Goal: Transaction & Acquisition: Purchase product/service

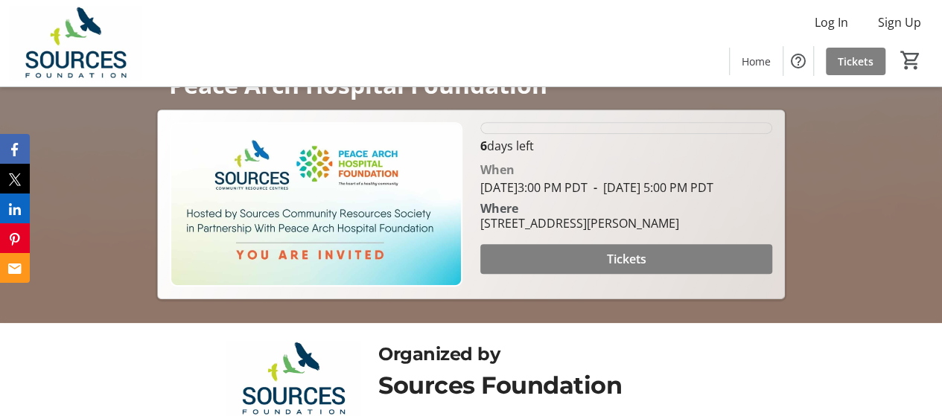
scroll to position [174, 0]
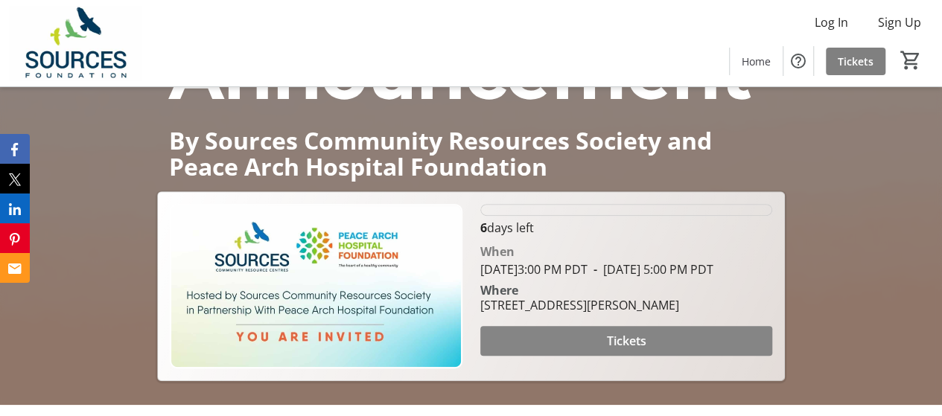
click at [627, 350] on span "Tickets" at bounding box center [625, 341] width 39 height 18
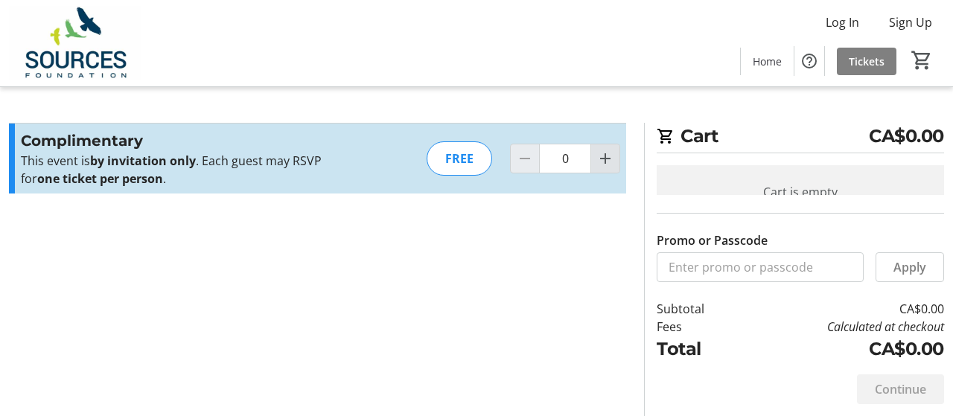
click at [609, 159] on mat-icon "Increment by one" at bounding box center [606, 159] width 18 height 18
type input "1"
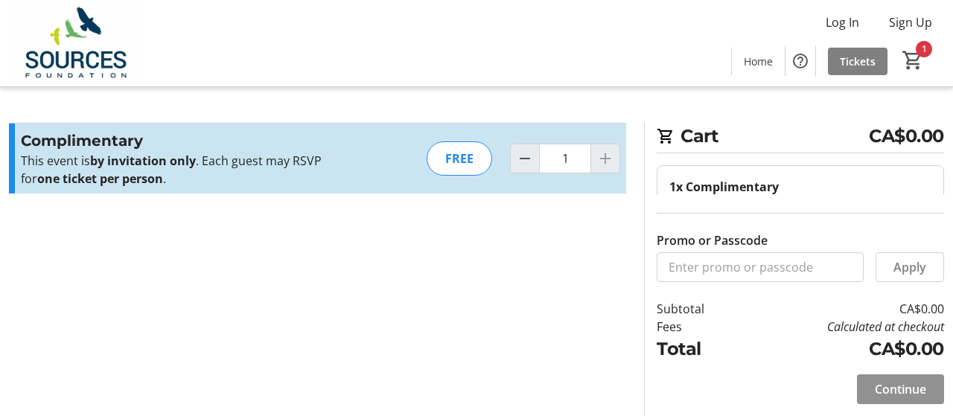
click at [914, 392] on span "Continue" at bounding box center [900, 390] width 51 height 18
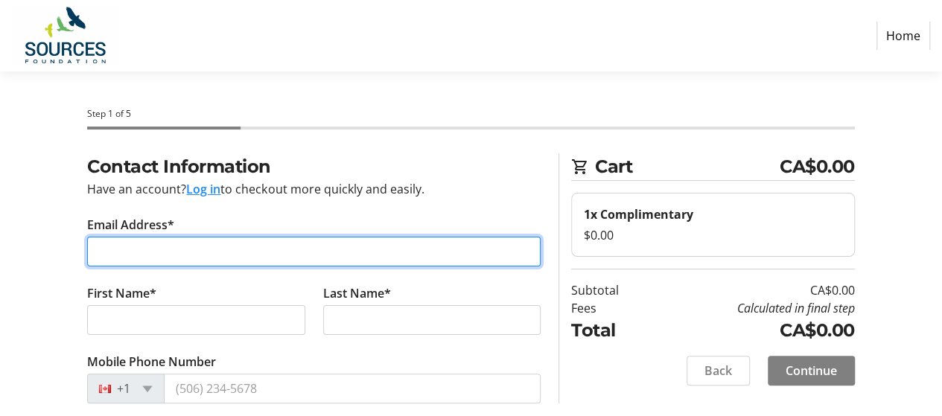
click at [246, 251] on input "Email Address*" at bounding box center [314, 252] width 454 height 30
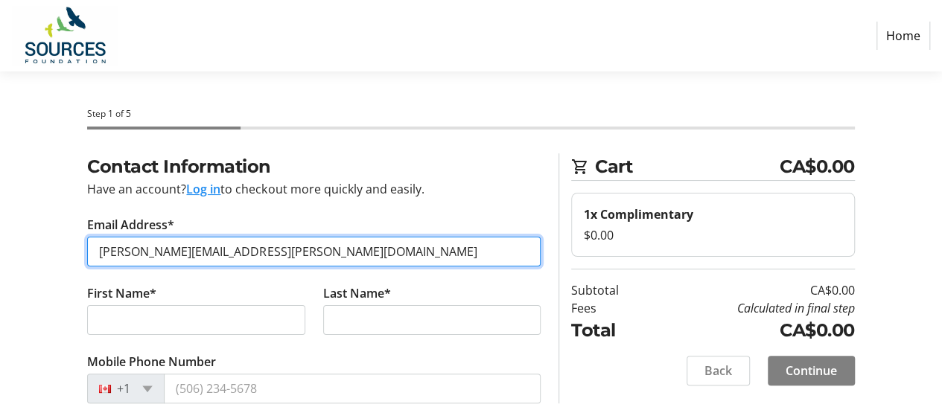
type input "[PERSON_NAME][EMAIL_ADDRESS][PERSON_NAME][DOMAIN_NAME]"
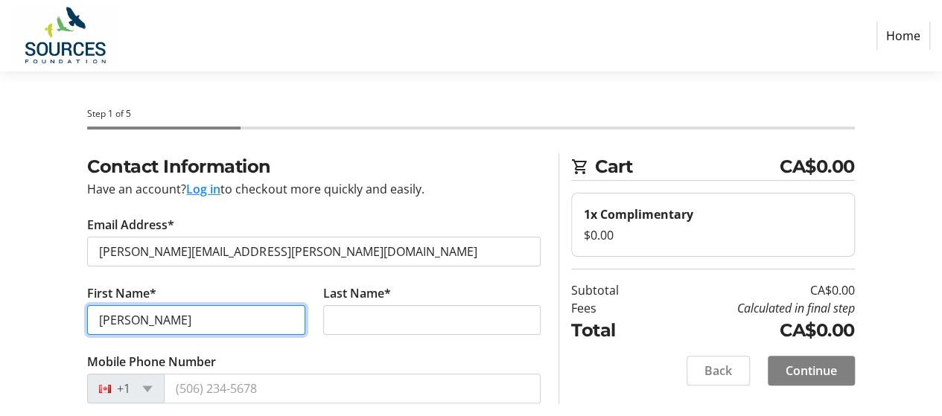
type input "[PERSON_NAME]"
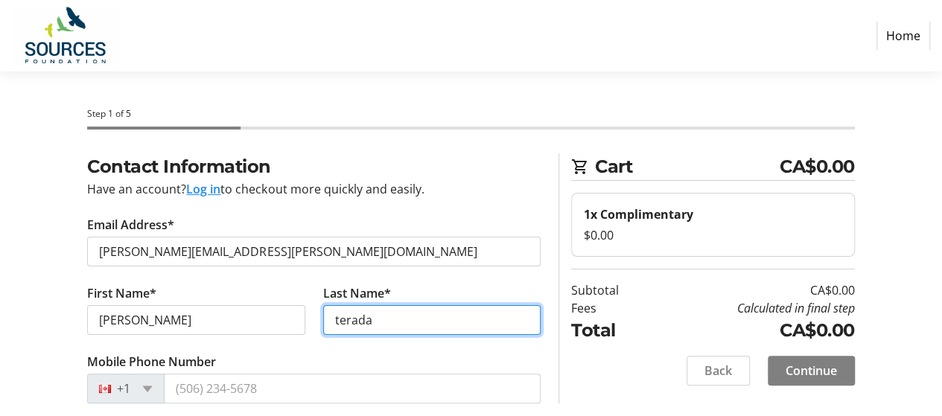
type input "terada"
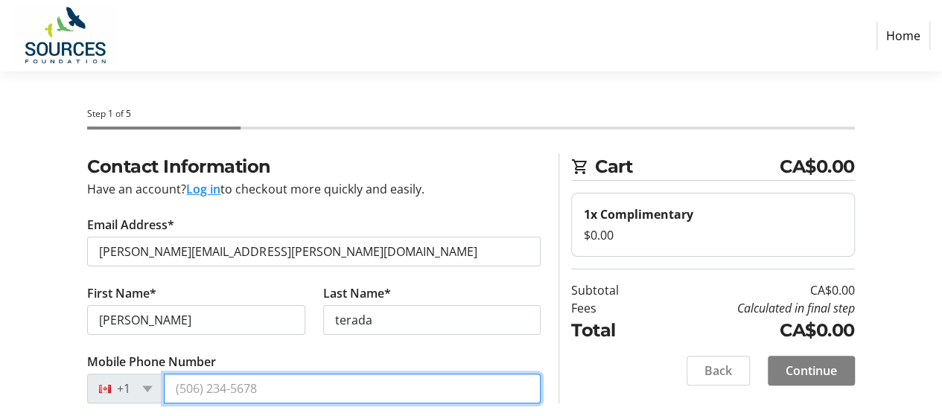
click at [226, 393] on input "Mobile Phone Number" at bounding box center [352, 389] width 377 height 30
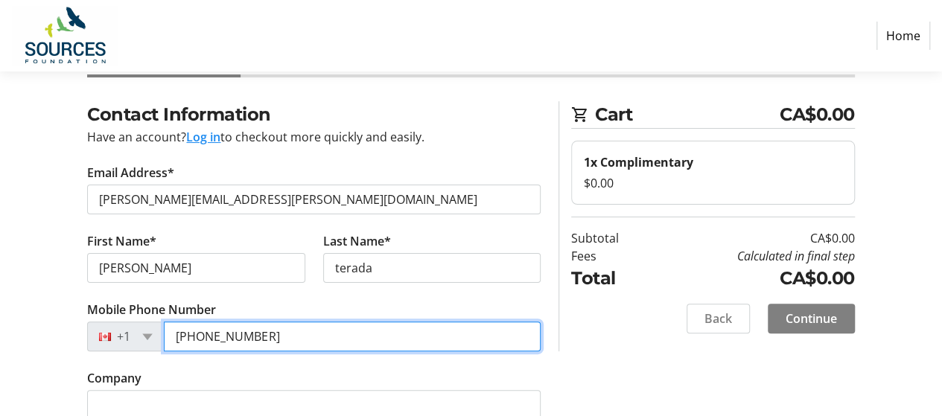
scroll to position [107, 0]
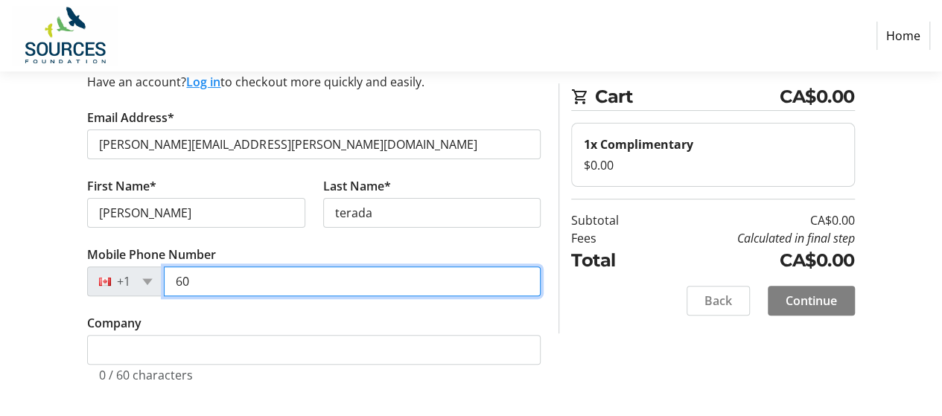
type input "6"
type input "[PHONE_NUMBER]"
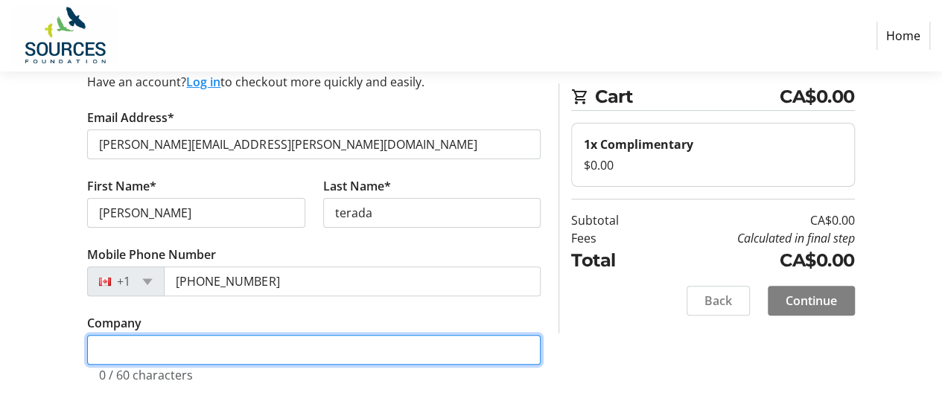
click at [341, 355] on input "Company" at bounding box center [314, 350] width 454 height 30
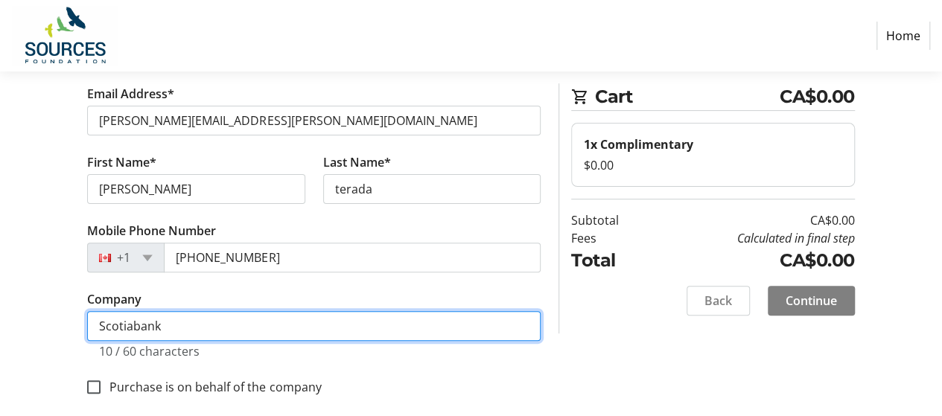
scroll to position [144, 0]
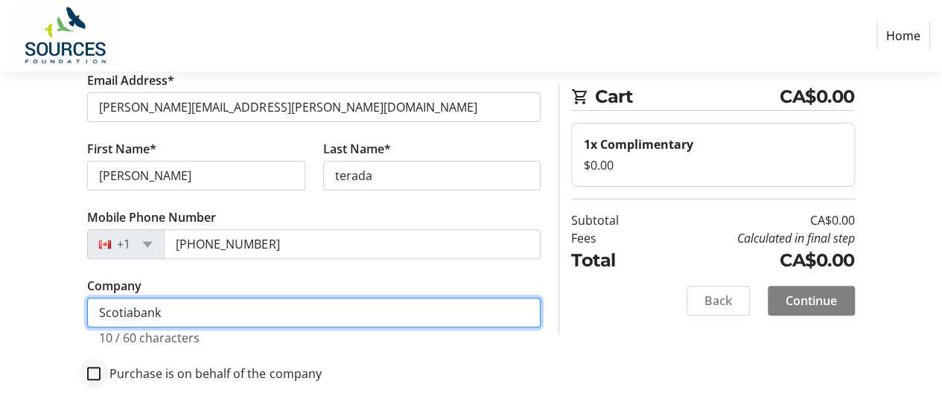
type input "Scotiabank"
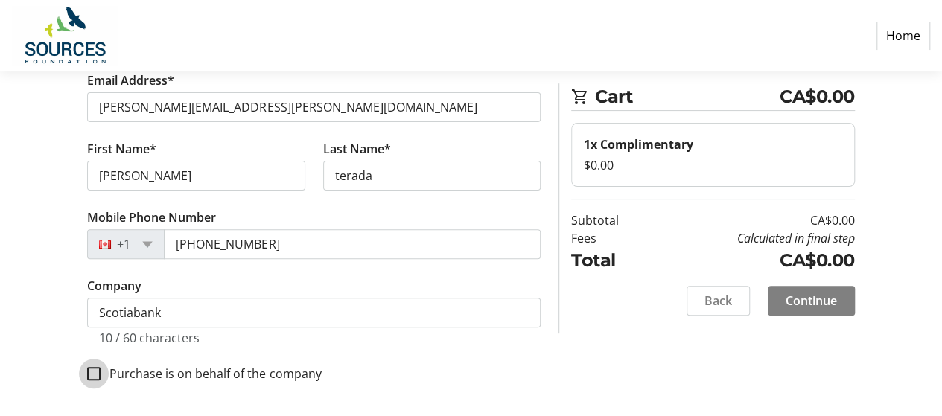
drag, startPoint x: 92, startPoint y: 375, endPoint x: 255, endPoint y: 384, distance: 163.4
click at [92, 375] on input "Purchase is on behalf of the company" at bounding box center [93, 373] width 13 height 13
checkbox input "true"
click at [815, 302] on span "Continue" at bounding box center [811, 301] width 51 height 18
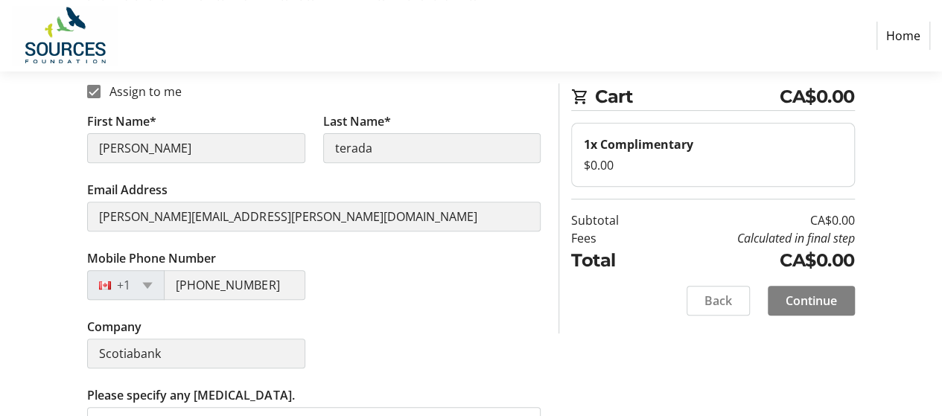
scroll to position [234, 0]
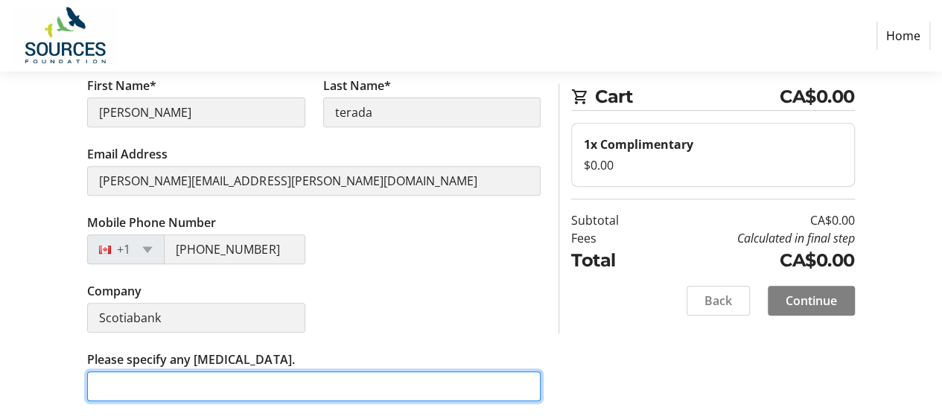
click at [341, 385] on input "Please specify any [MEDICAL_DATA]." at bounding box center [314, 387] width 454 height 30
type input "n/a"
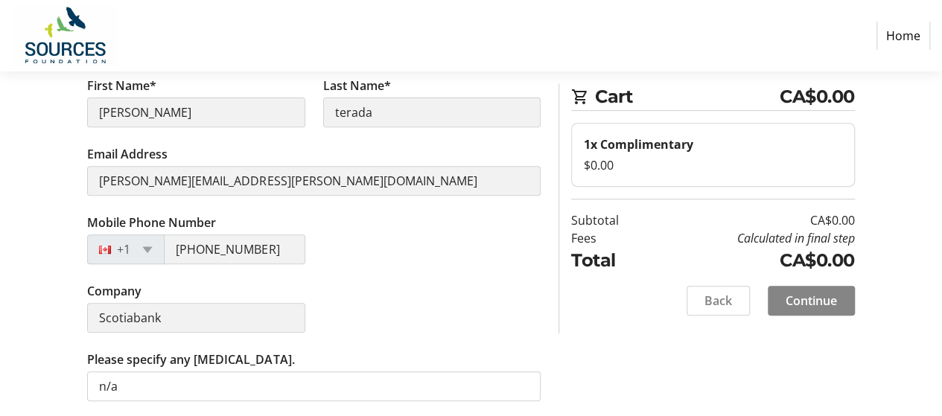
click at [815, 299] on span "Continue" at bounding box center [811, 301] width 51 height 18
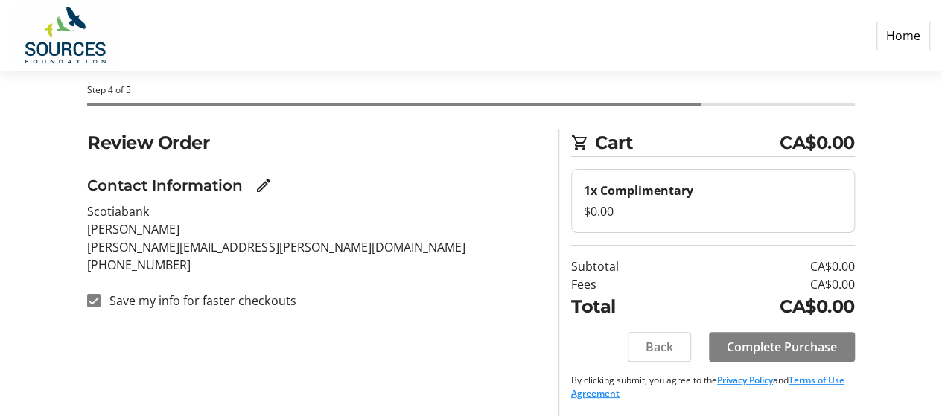
scroll to position [25, 0]
click at [789, 340] on span "Complete Purchase" at bounding box center [782, 346] width 110 height 18
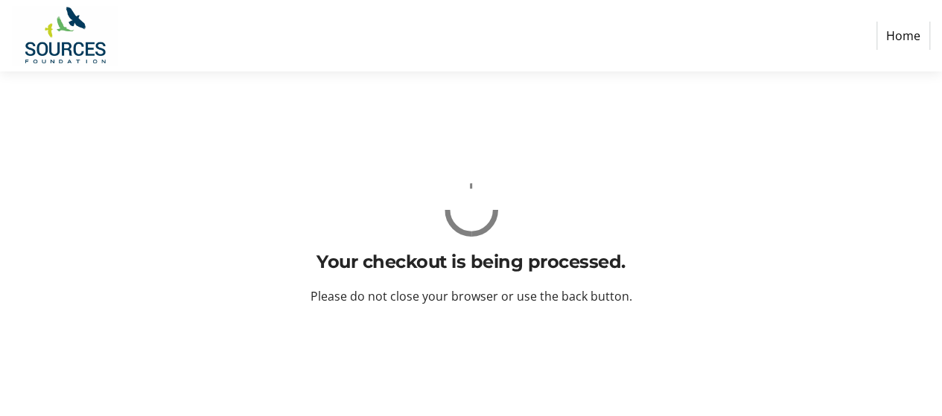
scroll to position [0, 0]
